Goal: Browse casually: Explore the website without a specific task or goal

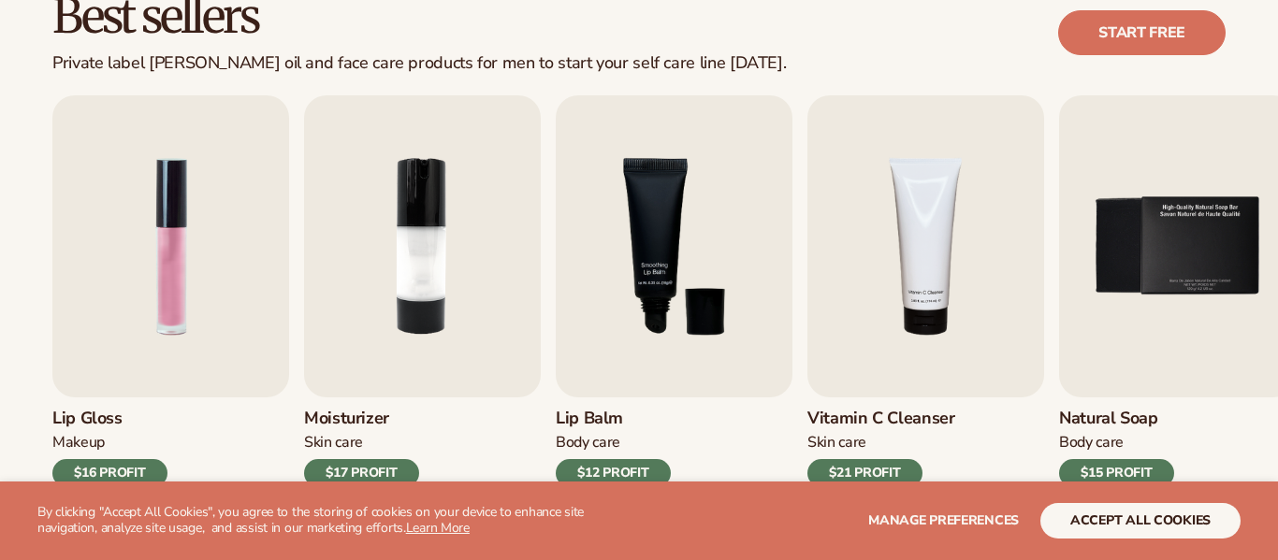
scroll to position [607, 0]
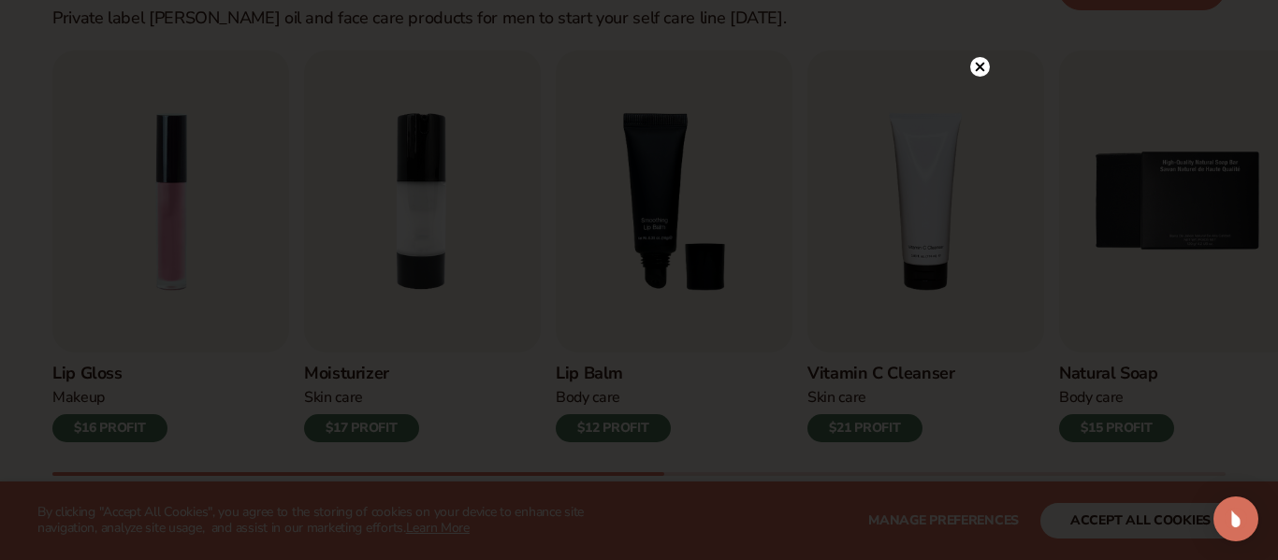
click at [982, 67] on icon at bounding box center [980, 67] width 9 height 9
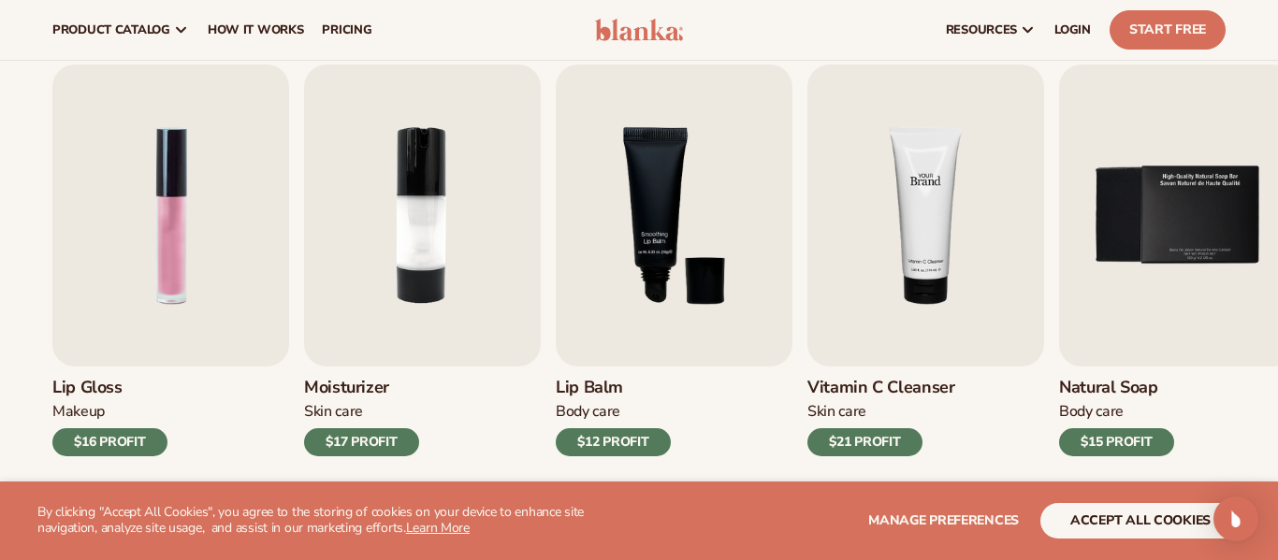
scroll to position [592, 0]
click at [1130, 226] on img "5 / 9" at bounding box center [1177, 216] width 237 height 302
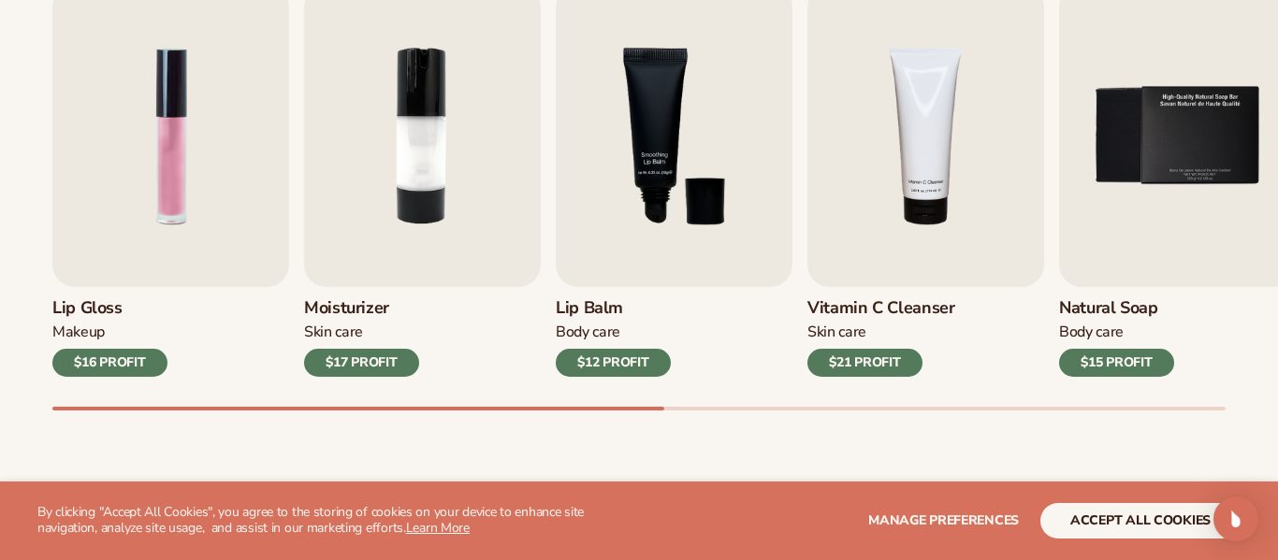
scroll to position [674, 0]
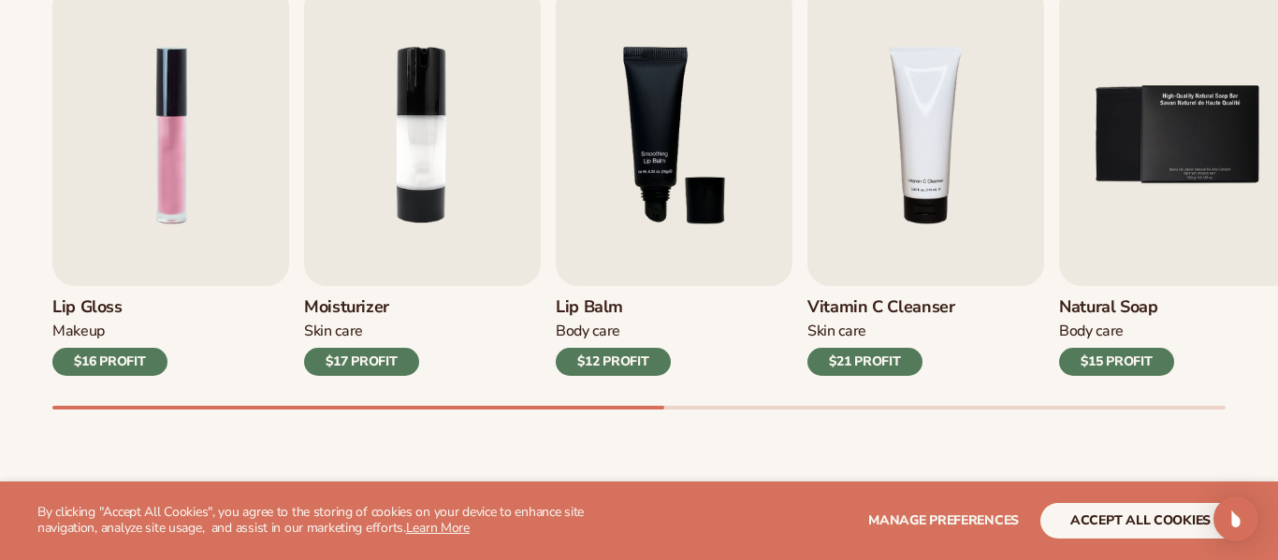
click at [1119, 365] on div "$15 PROFIT" at bounding box center [1116, 362] width 115 height 28
click at [1150, 277] on img "5 / 9" at bounding box center [1177, 135] width 237 height 302
click at [1191, 146] on img "5 / 9" at bounding box center [1177, 135] width 237 height 302
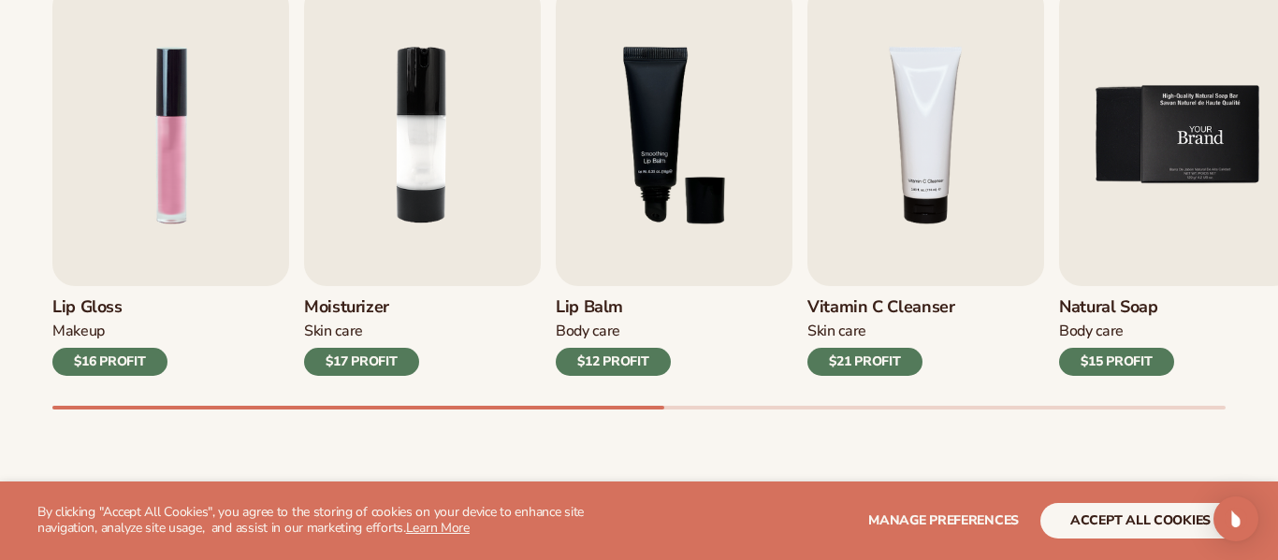
click at [1191, 146] on img "5 / 9" at bounding box center [1177, 135] width 237 height 302
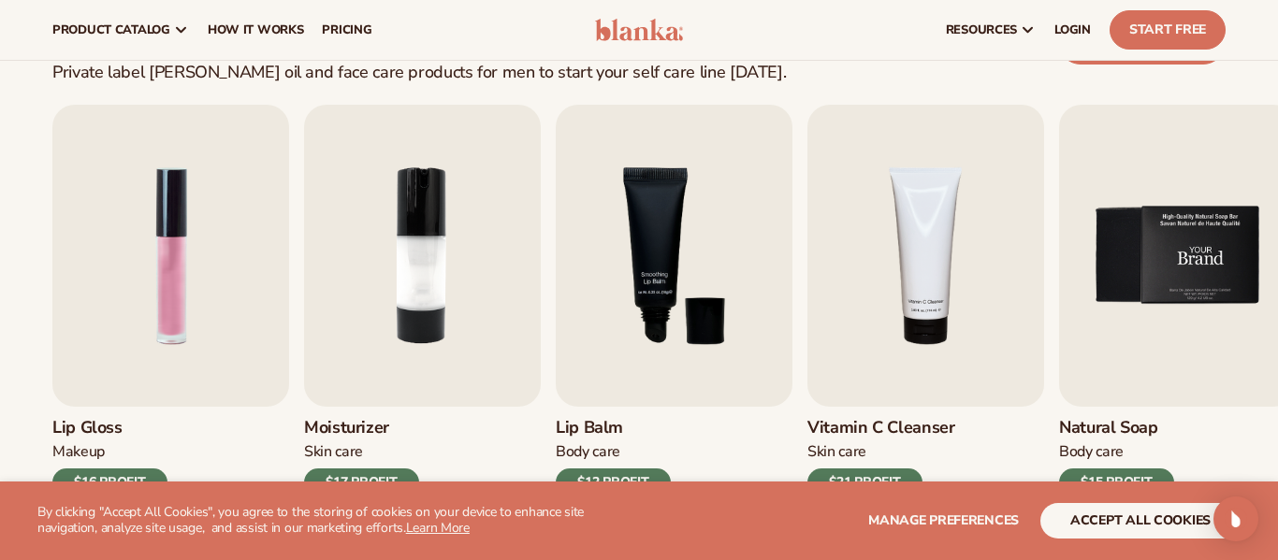
scroll to position [531, 0]
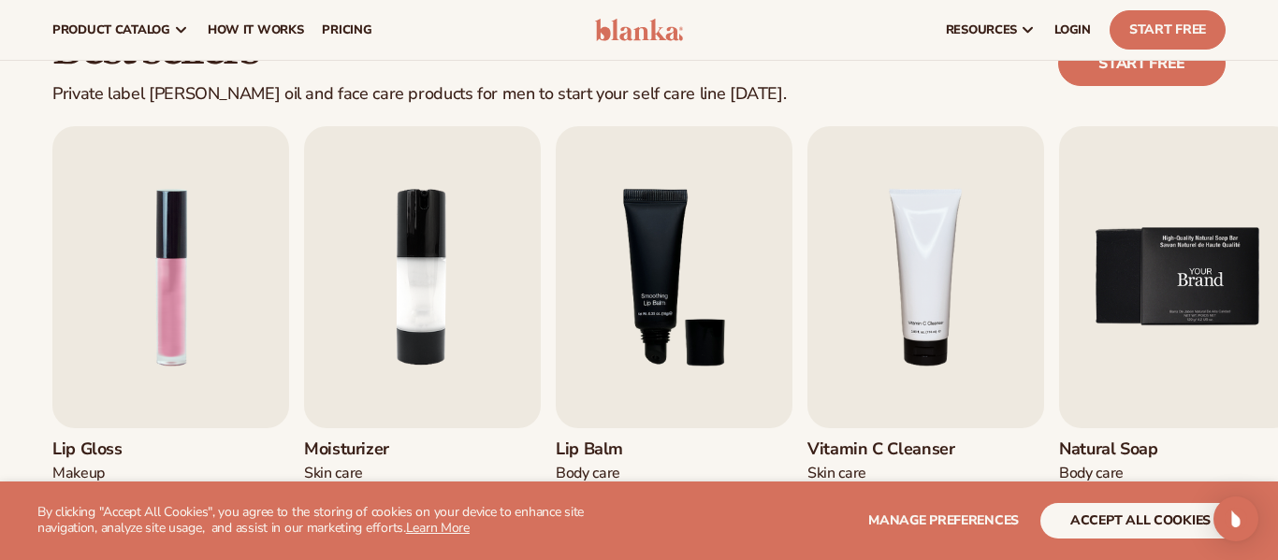
click at [1191, 146] on img "5 / 9" at bounding box center [1177, 277] width 237 height 302
click at [1172, 204] on img "5 / 9" at bounding box center [1177, 277] width 237 height 302
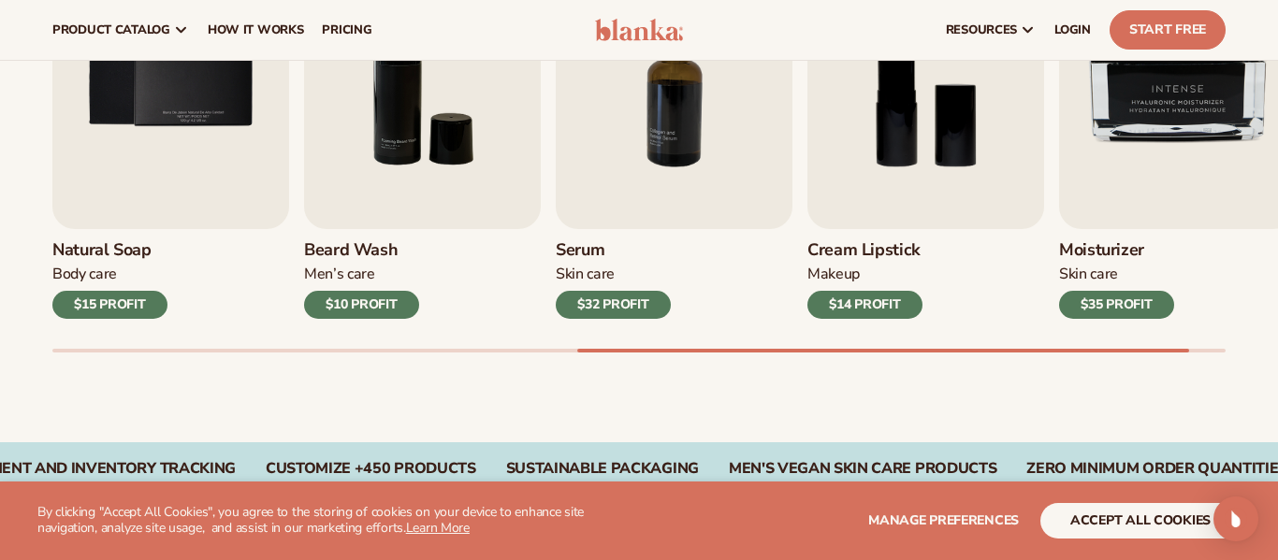
scroll to position [707, 0]
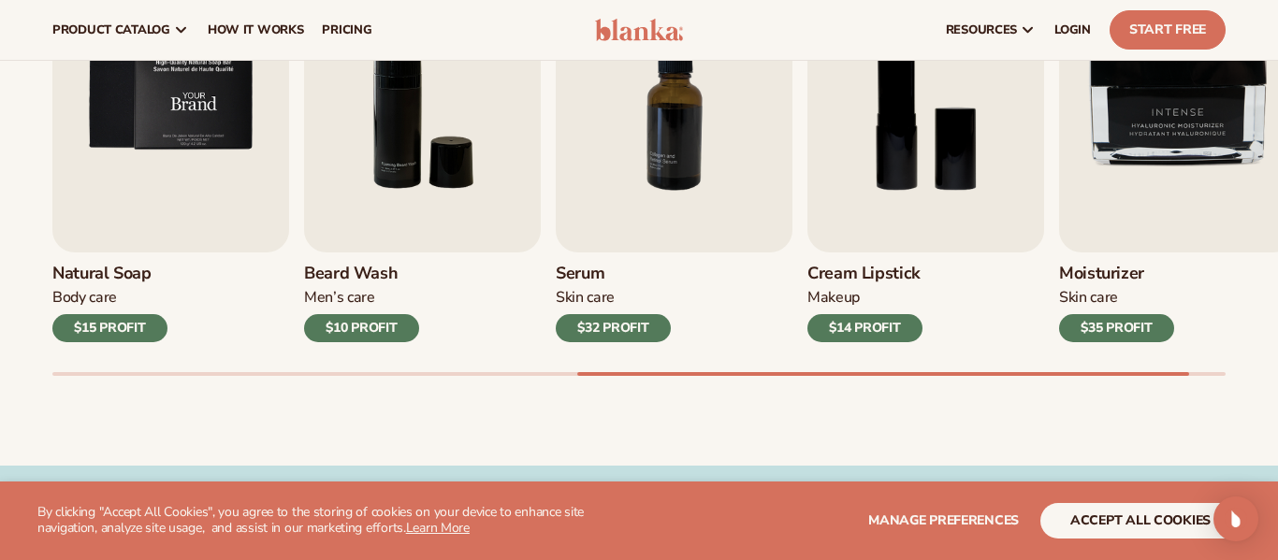
click at [163, 134] on img "5 / 9" at bounding box center [170, 101] width 237 height 302
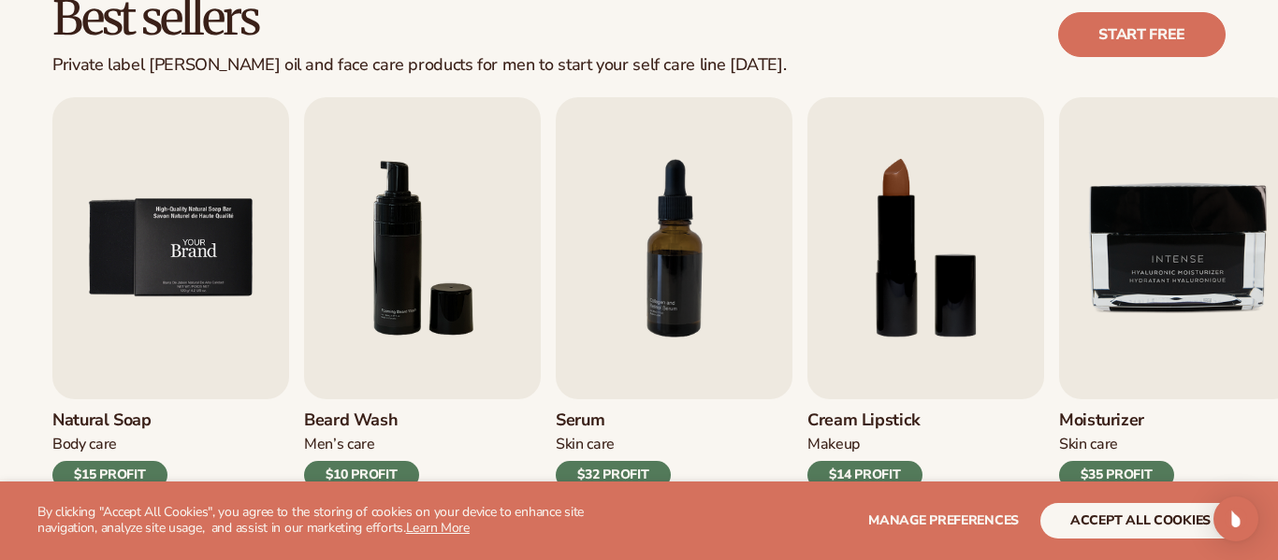
scroll to position [563, 0]
